Goal: Check status: Check status

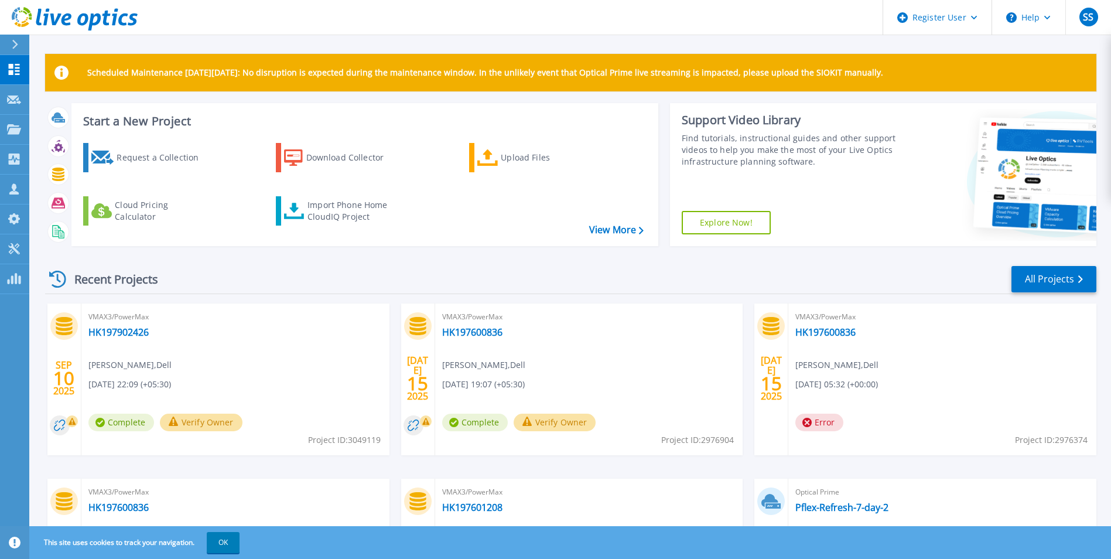
drag, startPoint x: 1109, startPoint y: 58, endPoint x: 1116, endPoint y: 100, distance: 42.7
click at [1111, 100] on html "Register User Help SS Dell User Shradha Santhakumar Shradha.Santhakumar@Dell.co…" at bounding box center [555, 257] width 1111 height 514
click at [817, 276] on div "Recent Projects All Projects" at bounding box center [570, 279] width 1051 height 29
click at [542, 280] on div "Recent Projects All Projects" at bounding box center [570, 279] width 1051 height 29
click at [9, 40] on button at bounding box center [14, 45] width 29 height 20
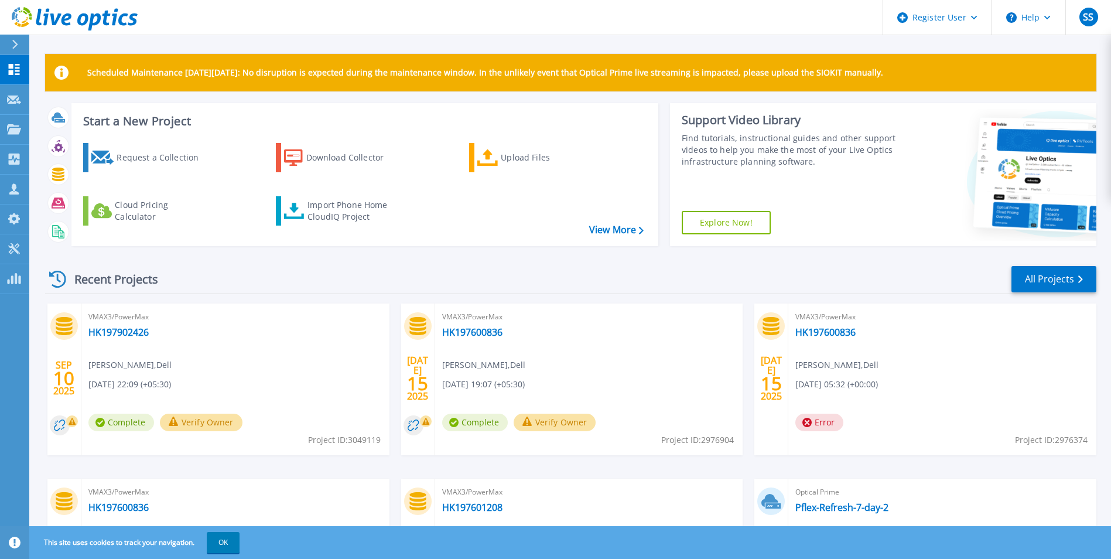
click at [142, 33] on header "Register User Help SS Dell User Shradha Santhakumar Shradha.Santhakumar@Dell.co…" at bounding box center [555, 17] width 1111 height 35
click at [16, 133] on icon at bounding box center [14, 129] width 14 height 10
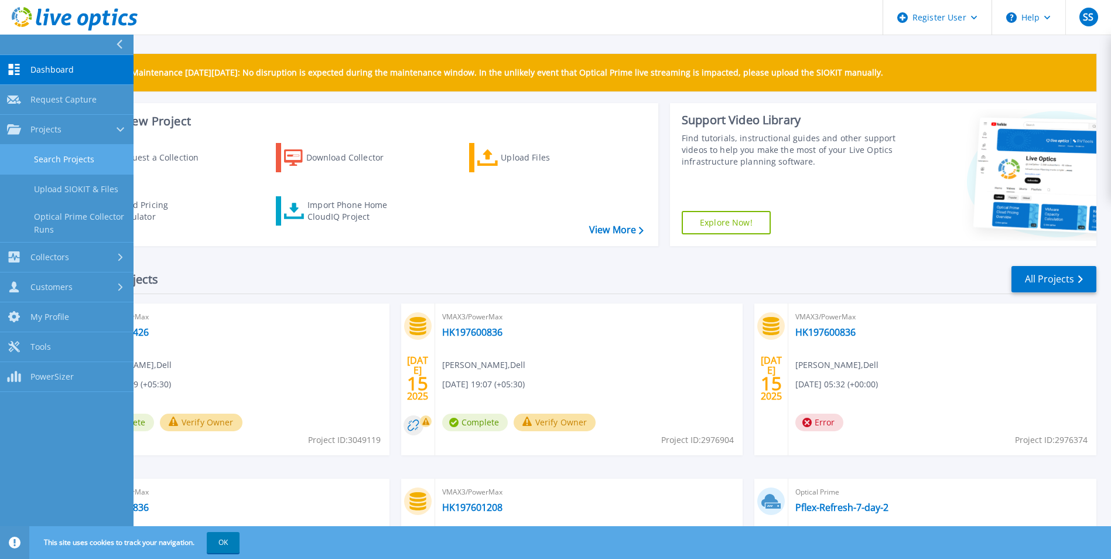
click at [96, 156] on link "Search Projects" at bounding box center [67, 160] width 134 height 30
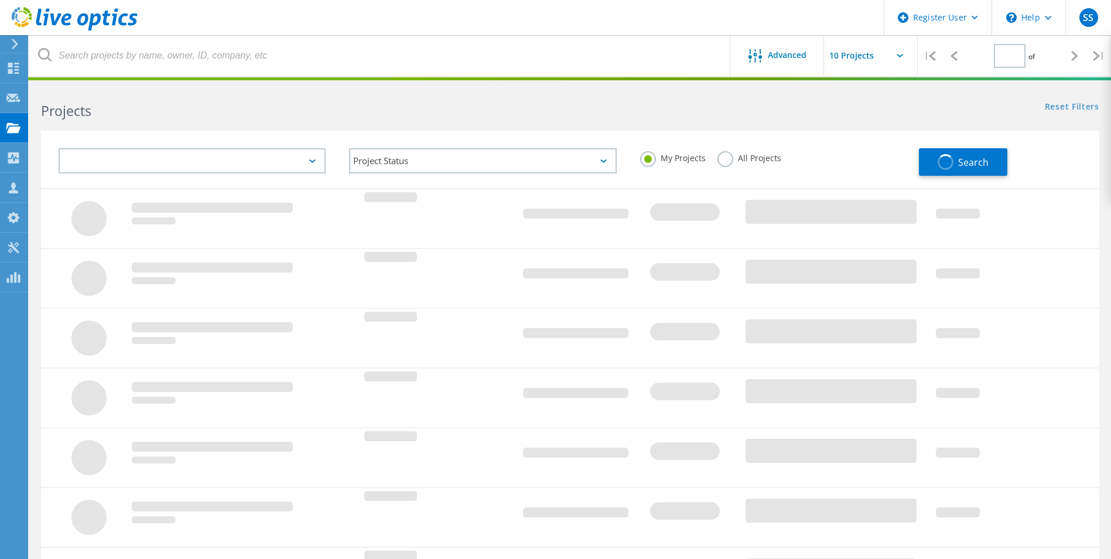
type input "1"
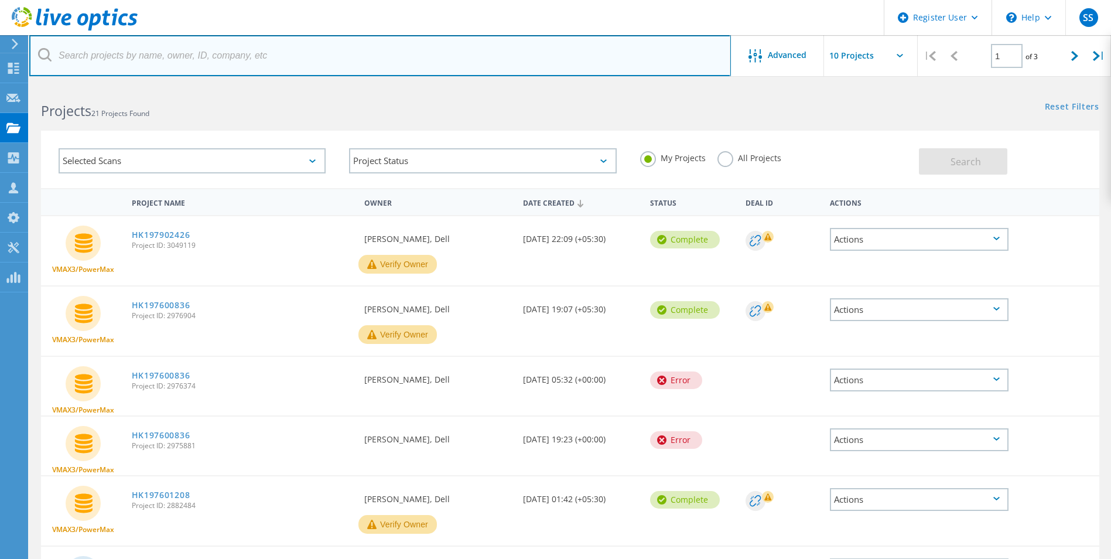
click at [233, 59] on input "text" at bounding box center [380, 55] width 702 height 41
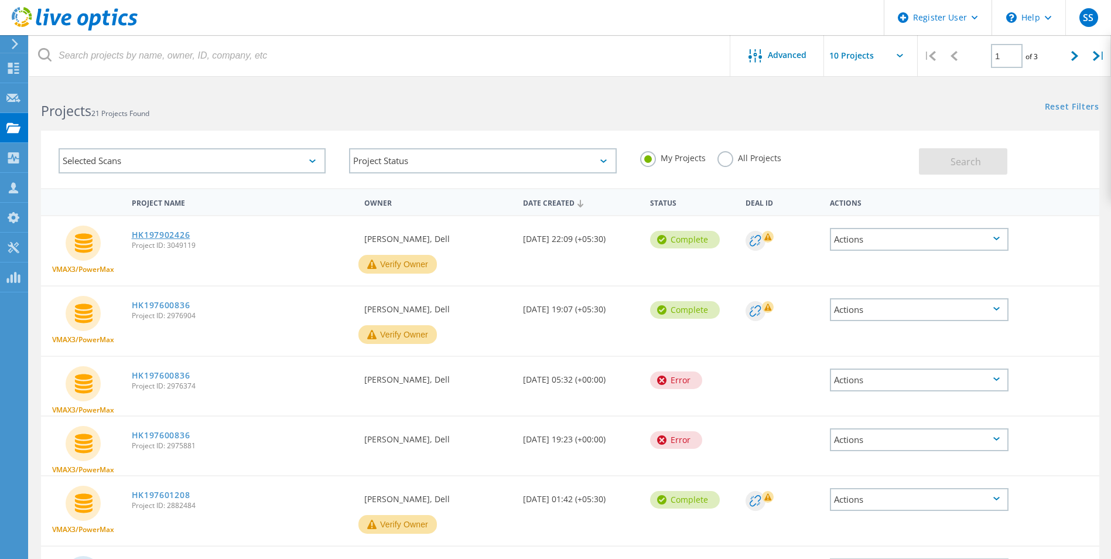
click at [152, 233] on link "HK197902426" at bounding box center [161, 235] width 59 height 8
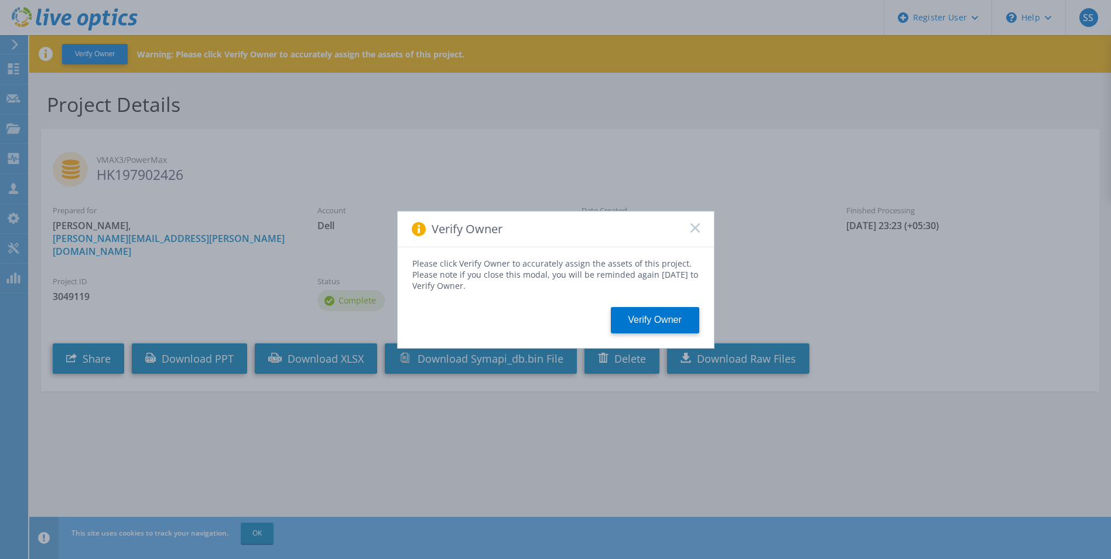
click at [690, 231] on icon at bounding box center [694, 227] width 9 height 9
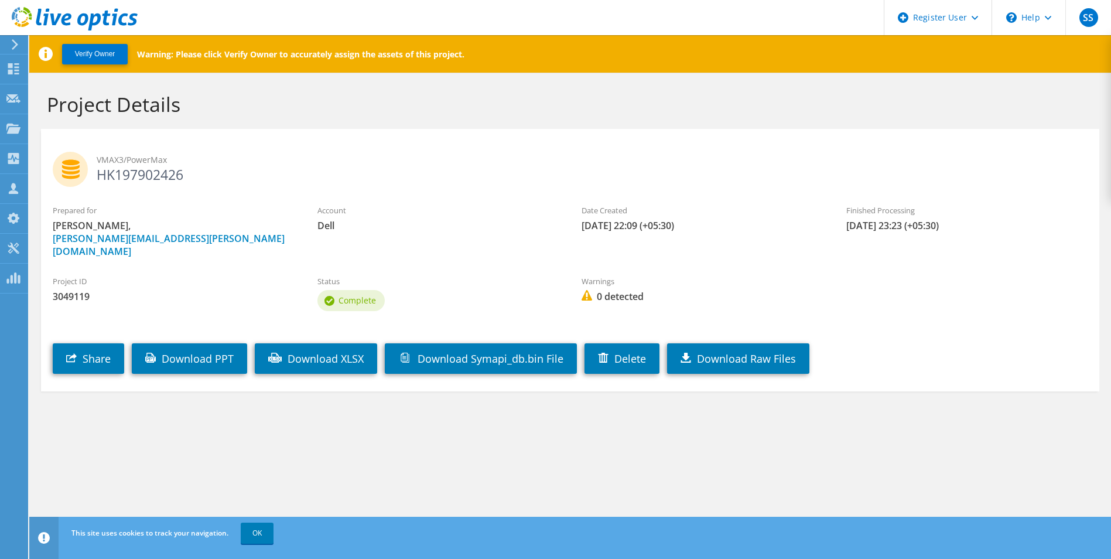
click at [272, 125] on div "Project Details" at bounding box center [570, 101] width 1070 height 56
click at [319, 125] on div "Project Details" at bounding box center [570, 101] width 1070 height 56
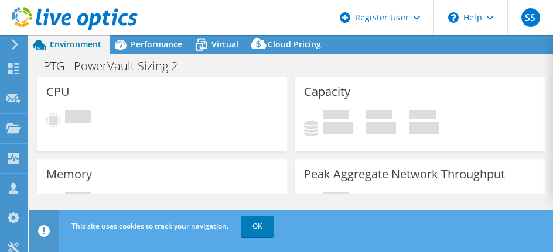
select select "USD"
